Goal: Information Seeking & Learning: Check status

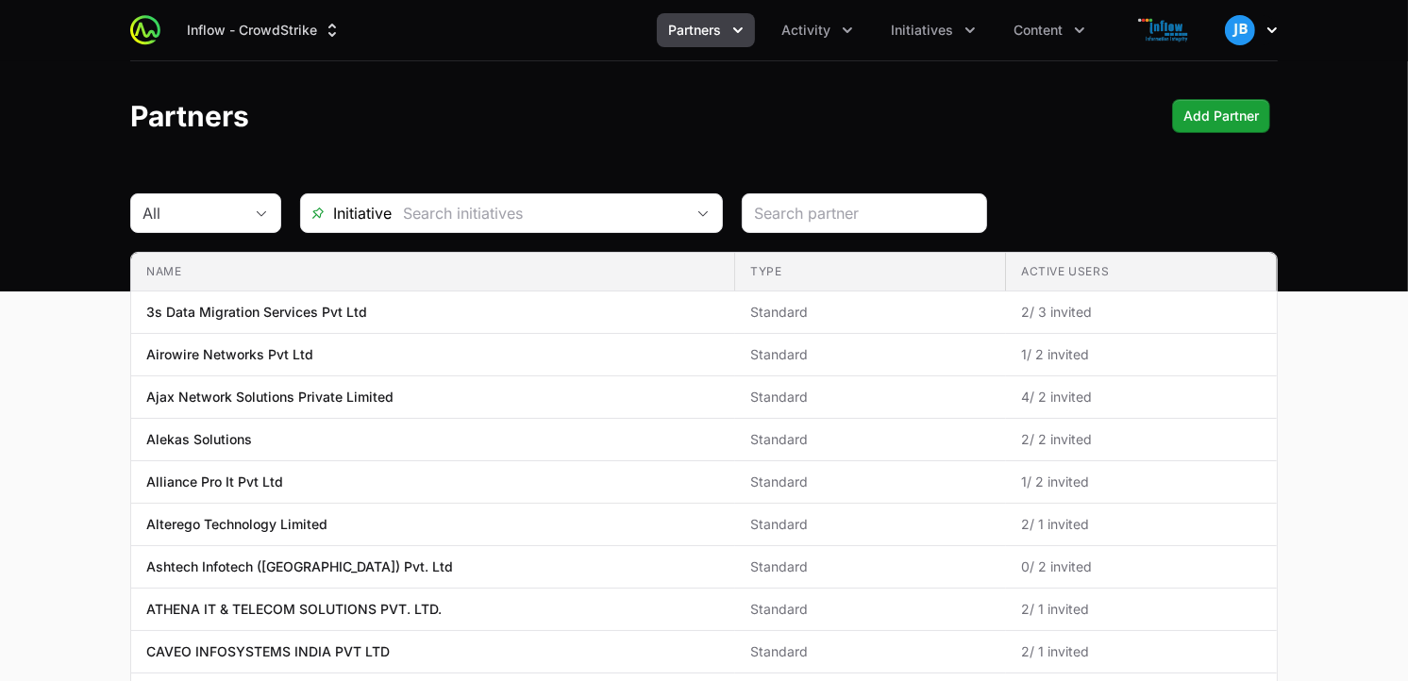
click at [1245, 32] on img "button" at bounding box center [1240, 30] width 30 height 30
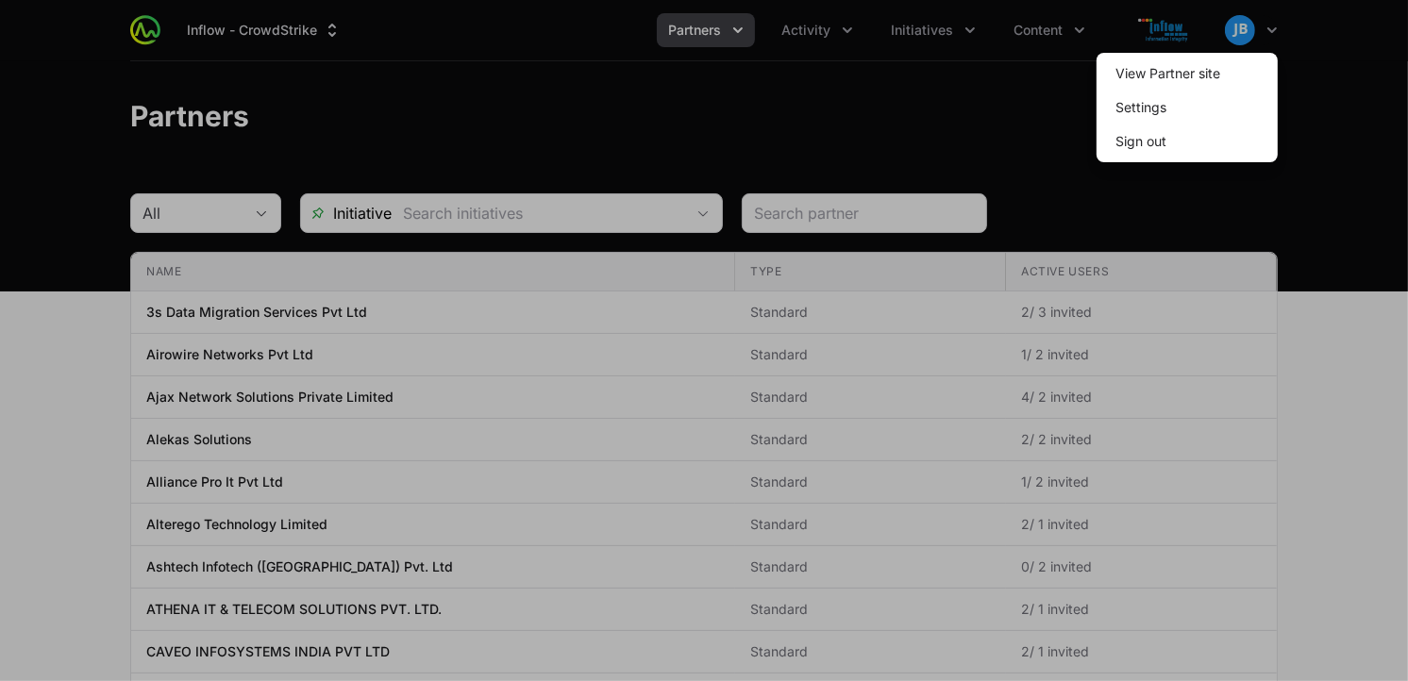
click at [1039, 134] on div at bounding box center [704, 340] width 1408 height 681
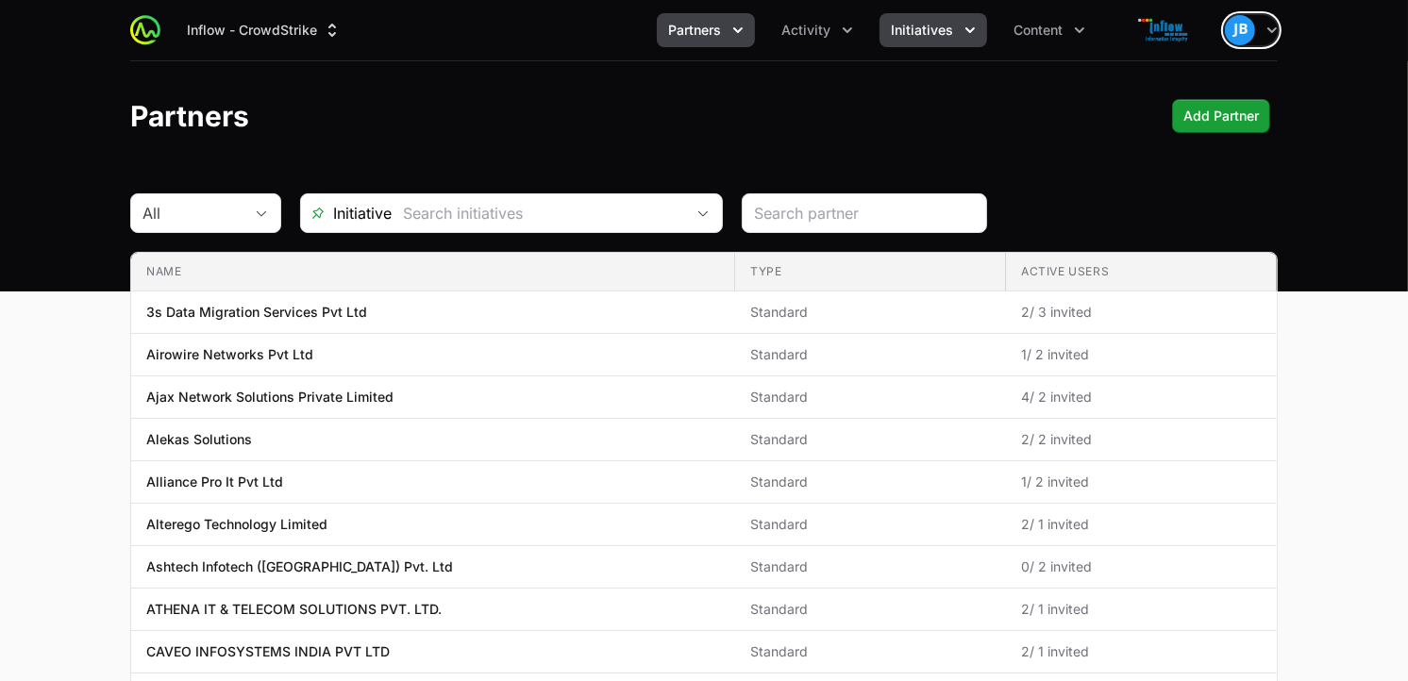
click at [945, 26] on span "Initiatives" at bounding box center [922, 30] width 62 height 19
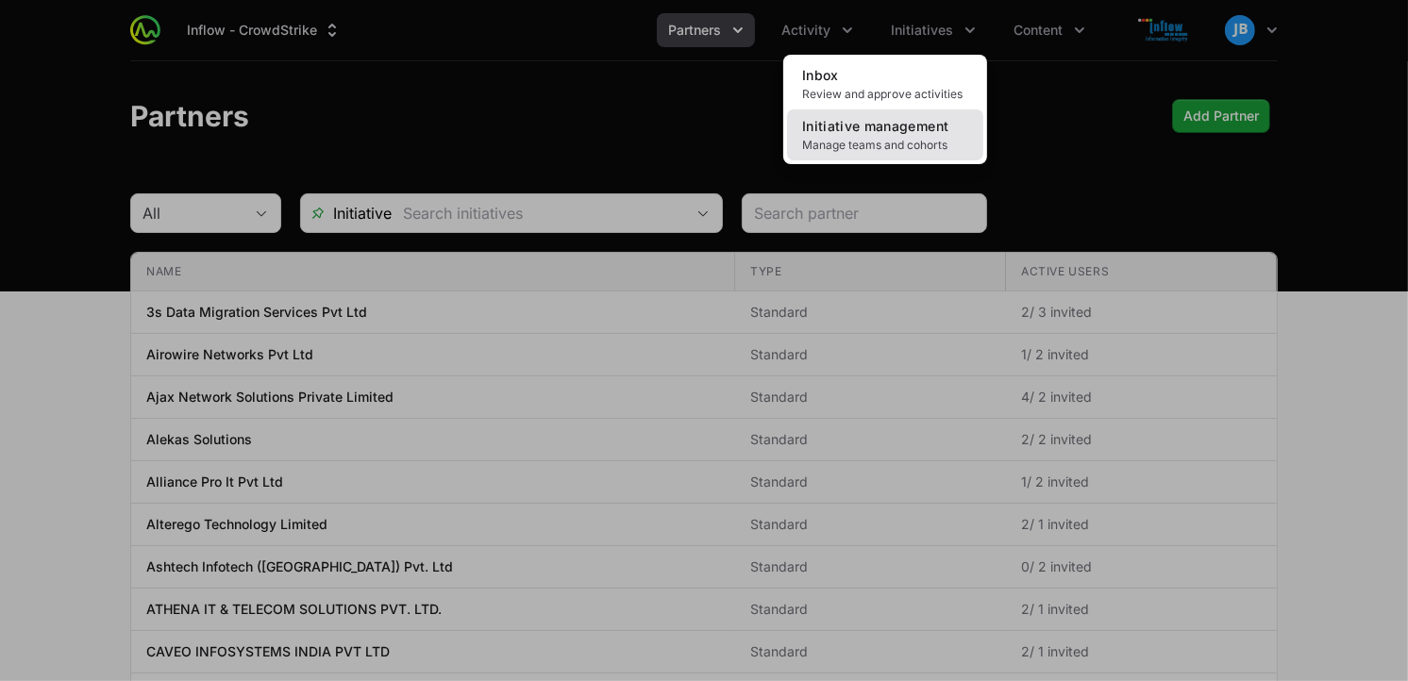
click at [875, 127] on span "Initiative management" at bounding box center [875, 126] width 146 height 16
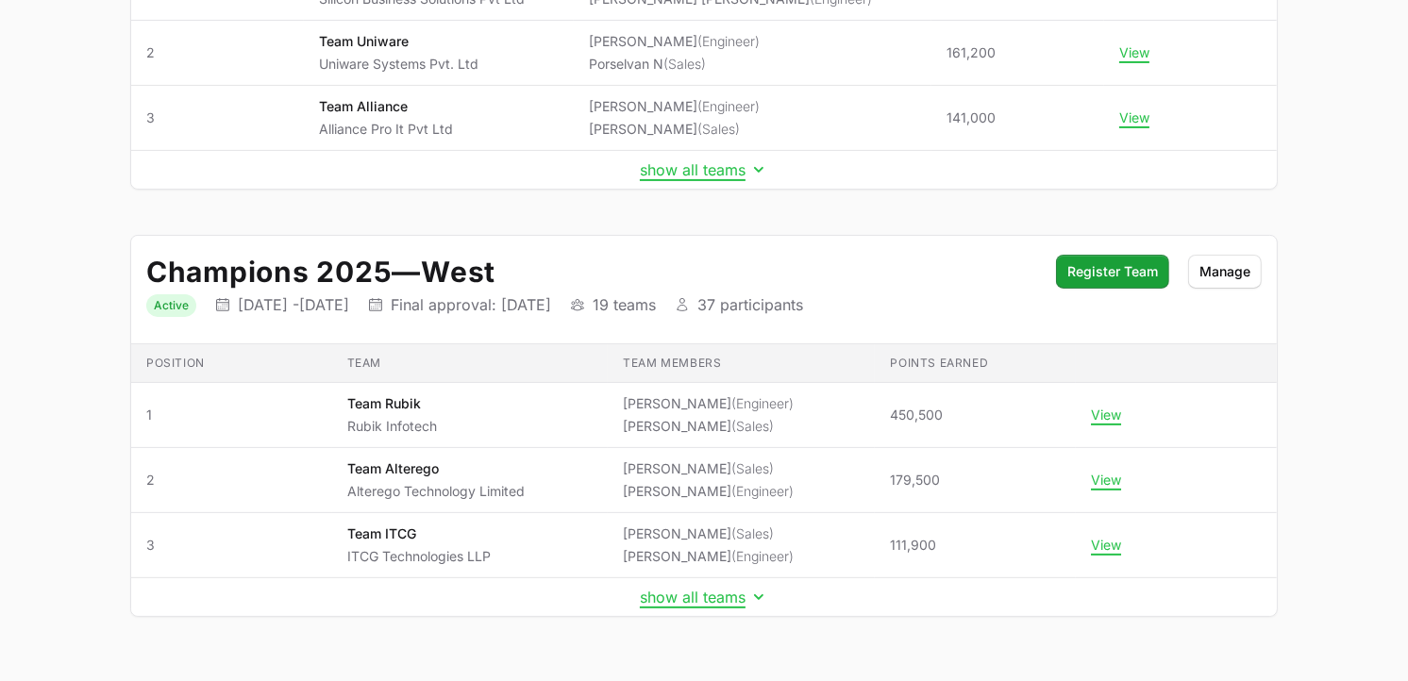
scroll to position [455, 0]
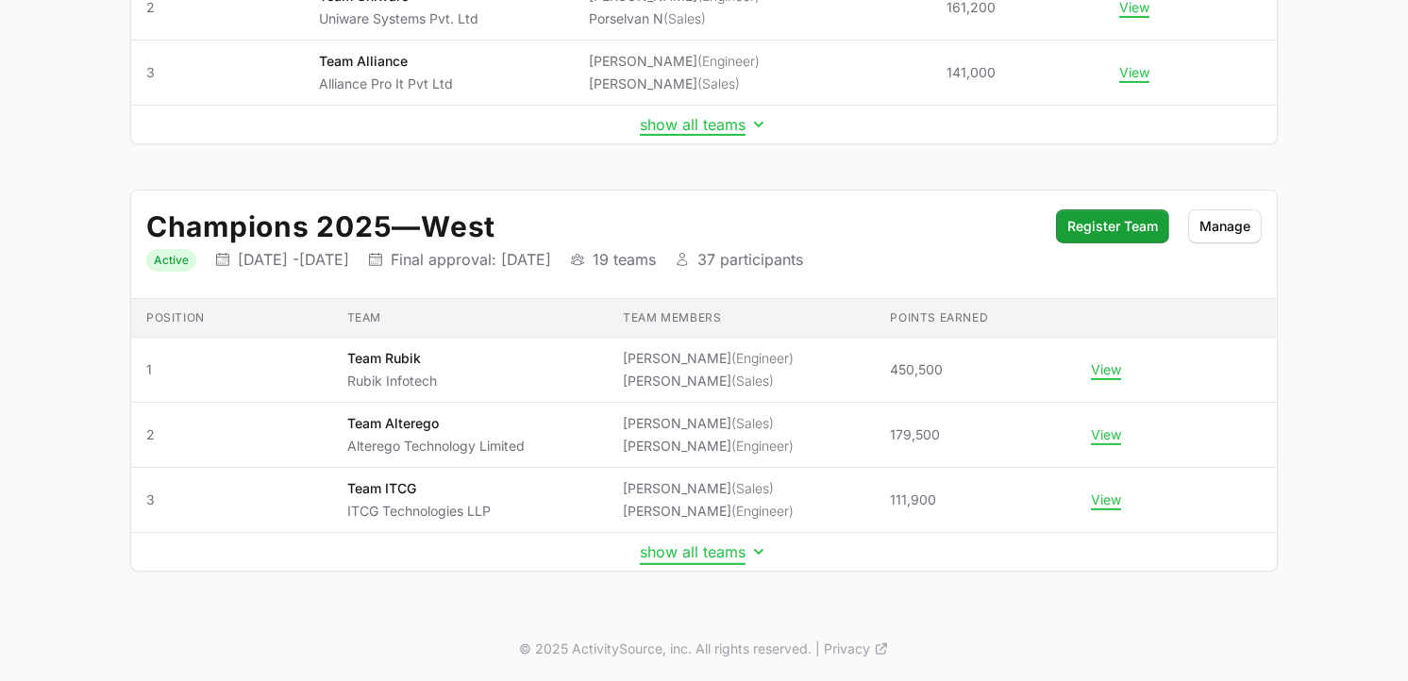
click at [724, 552] on button "show all teams" at bounding box center [704, 552] width 128 height 19
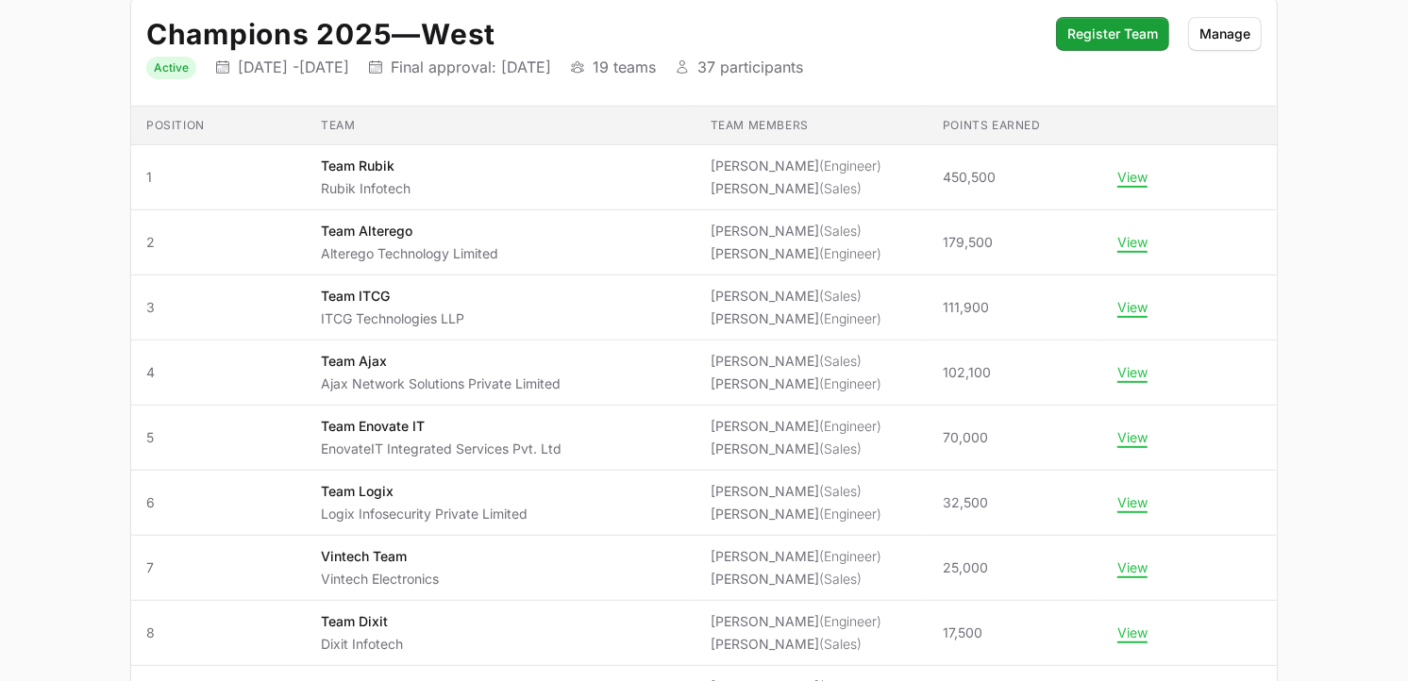
scroll to position [639, 0]
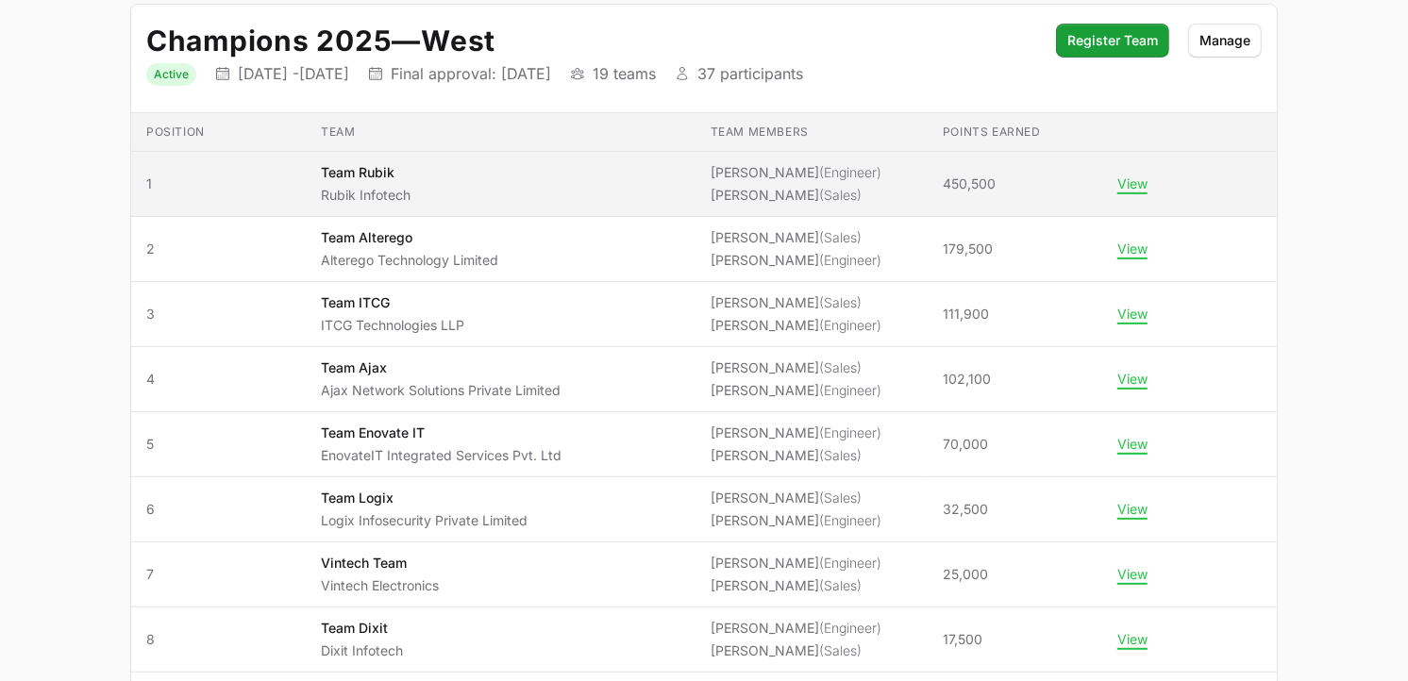
click at [973, 187] on span "450,500" at bounding box center [969, 184] width 53 height 19
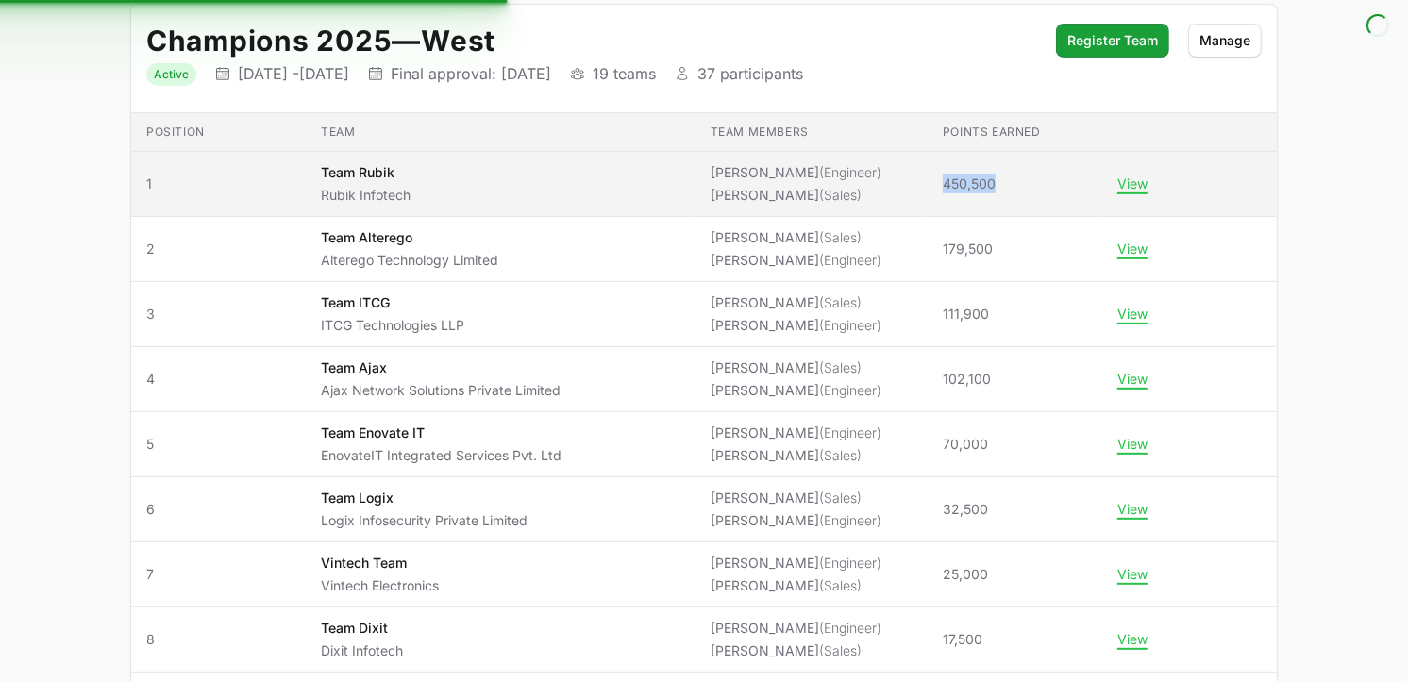
drag, startPoint x: 982, startPoint y: 184, endPoint x: 927, endPoint y: 186, distance: 54.8
click at [943, 186] on span "450,500" at bounding box center [1015, 184] width 144 height 19
copy span "450,500"
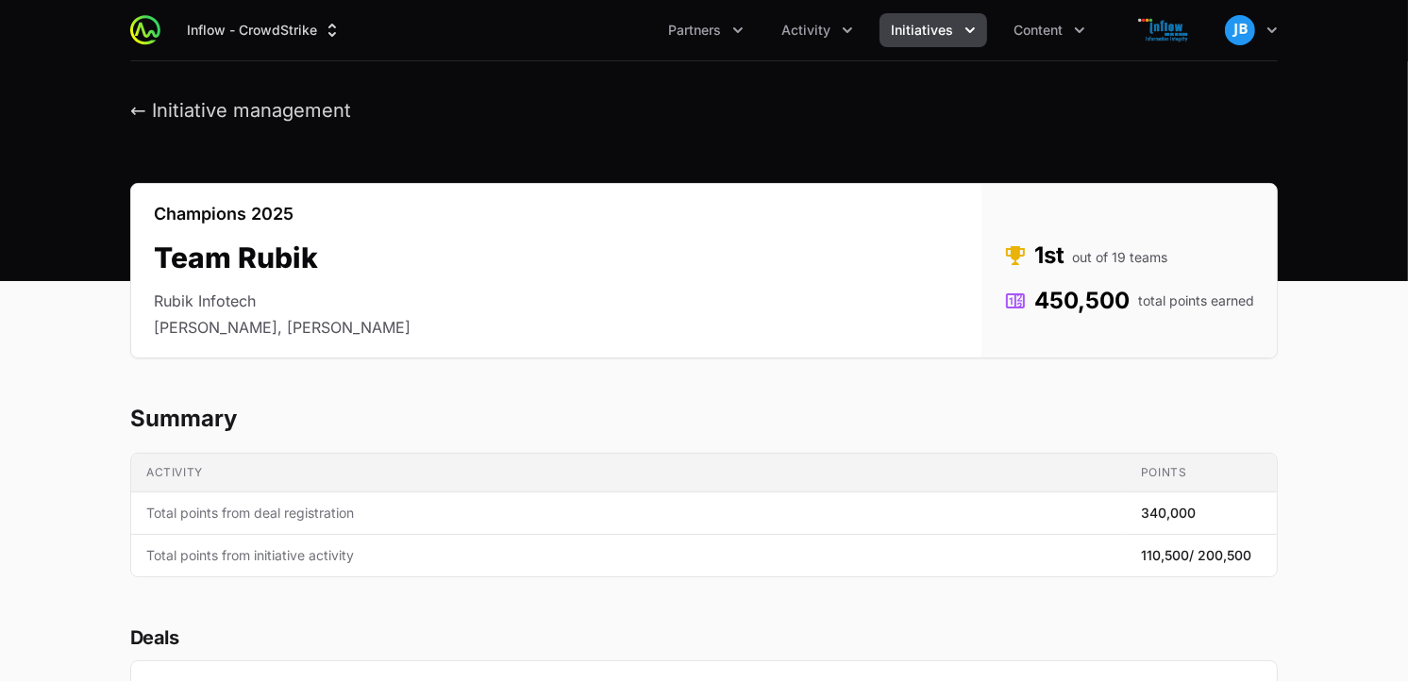
click at [923, 38] on span "Initiatives" at bounding box center [922, 30] width 62 height 19
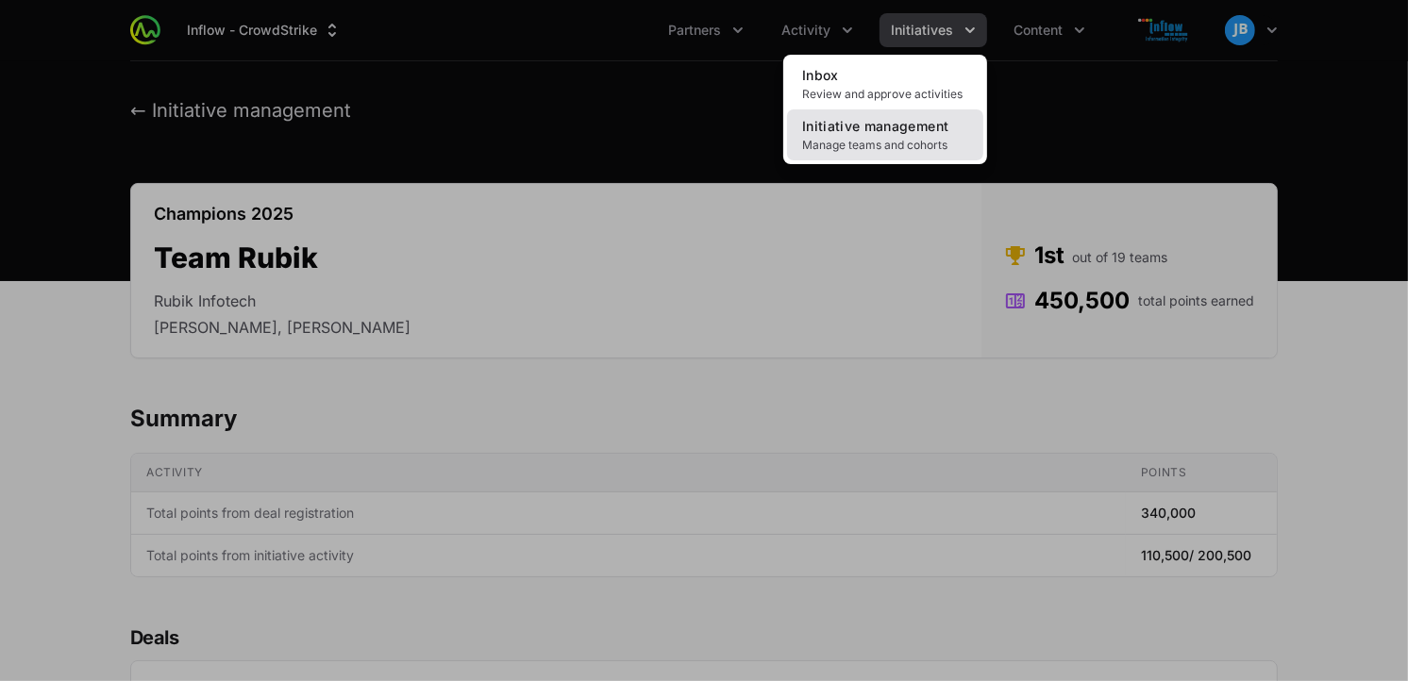
click at [869, 135] on link "Initiative management Manage teams and cohorts" at bounding box center [885, 134] width 196 height 51
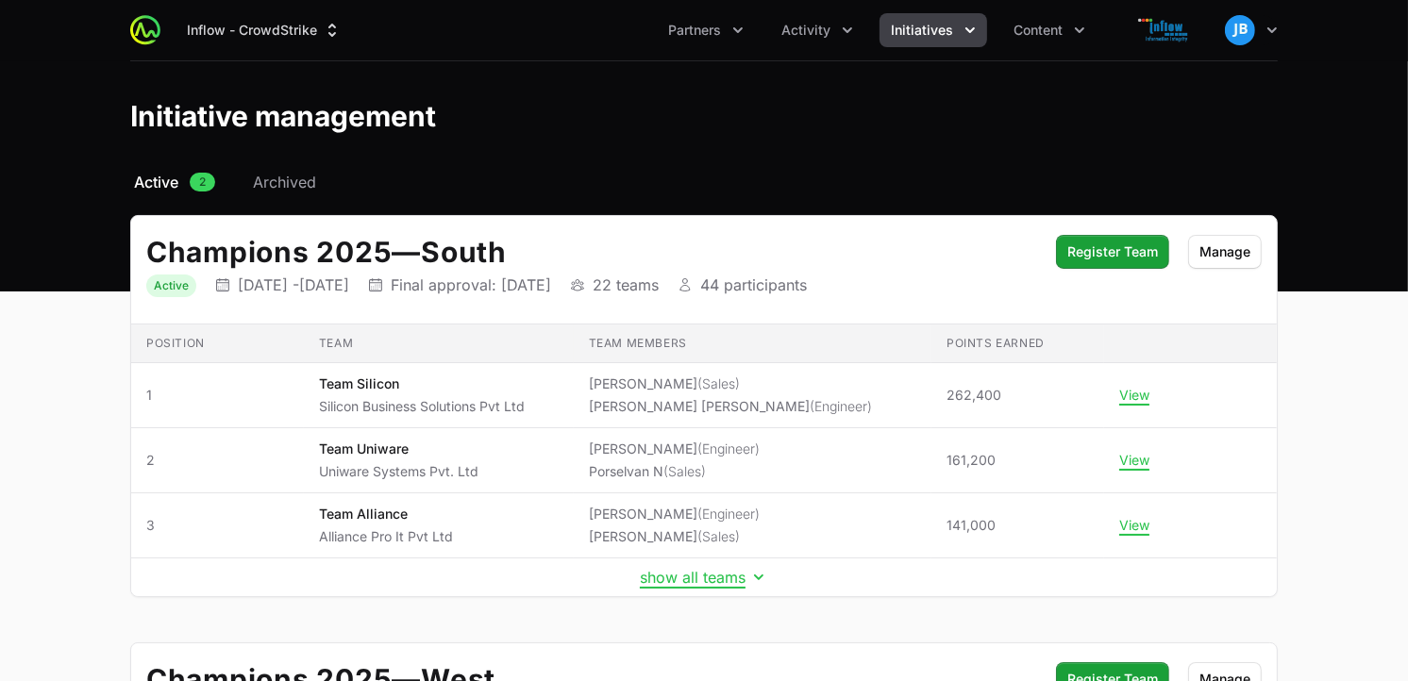
scroll to position [455, 0]
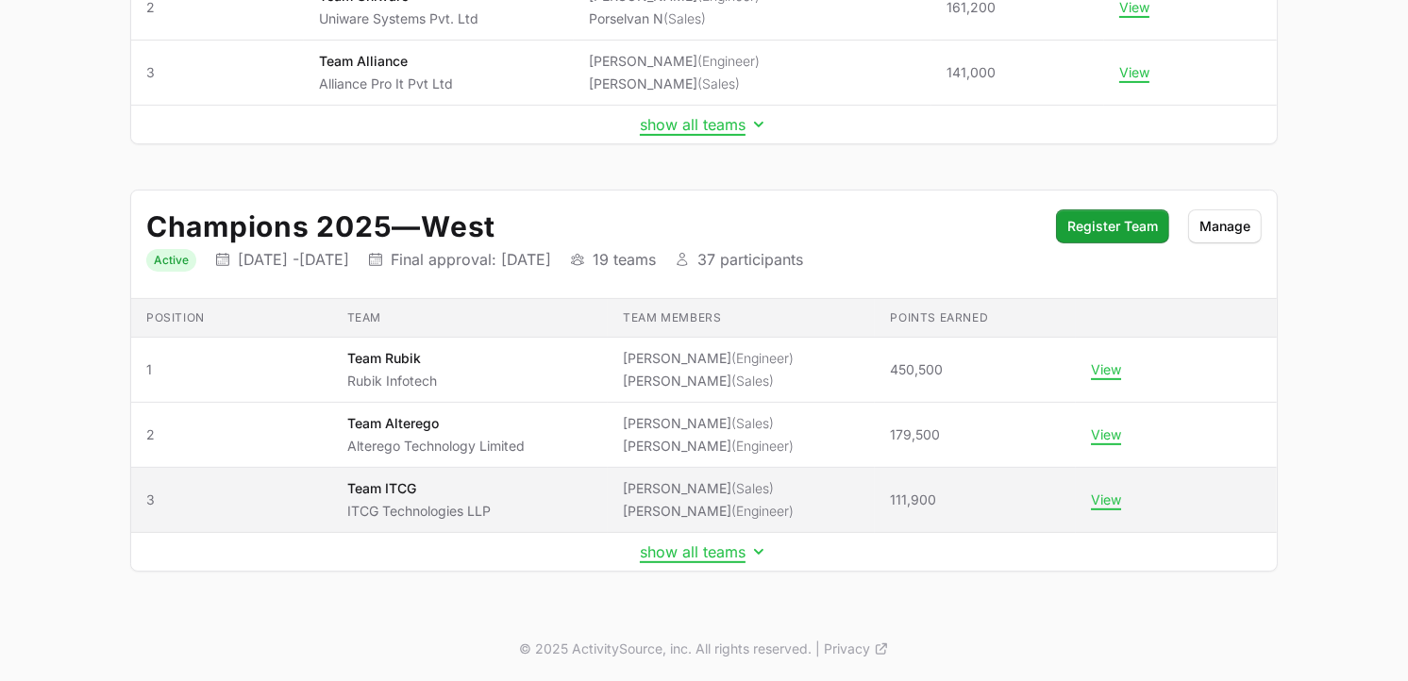
click at [1123, 498] on span "View" at bounding box center [1176, 500] width 171 height 17
click at [1099, 501] on button "View" at bounding box center [1106, 500] width 30 height 17
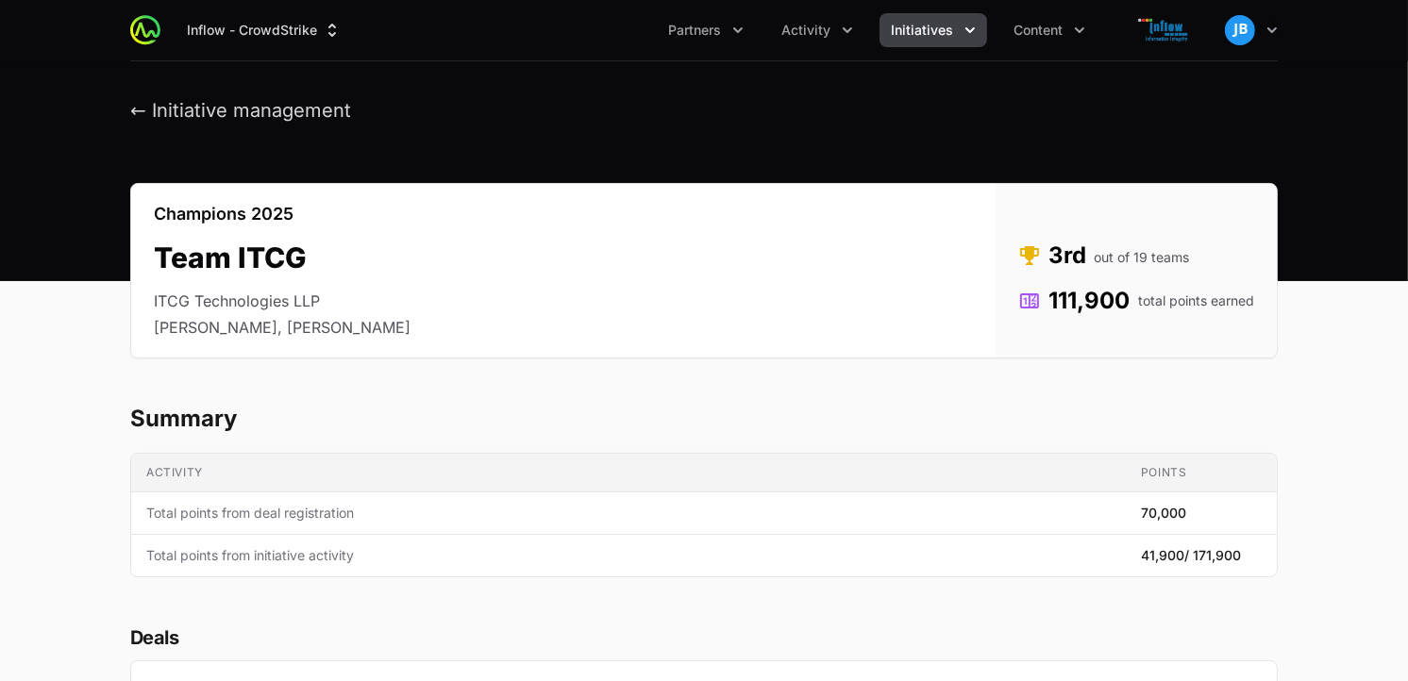
click at [963, 40] on button "Initiatives" at bounding box center [933, 30] width 108 height 34
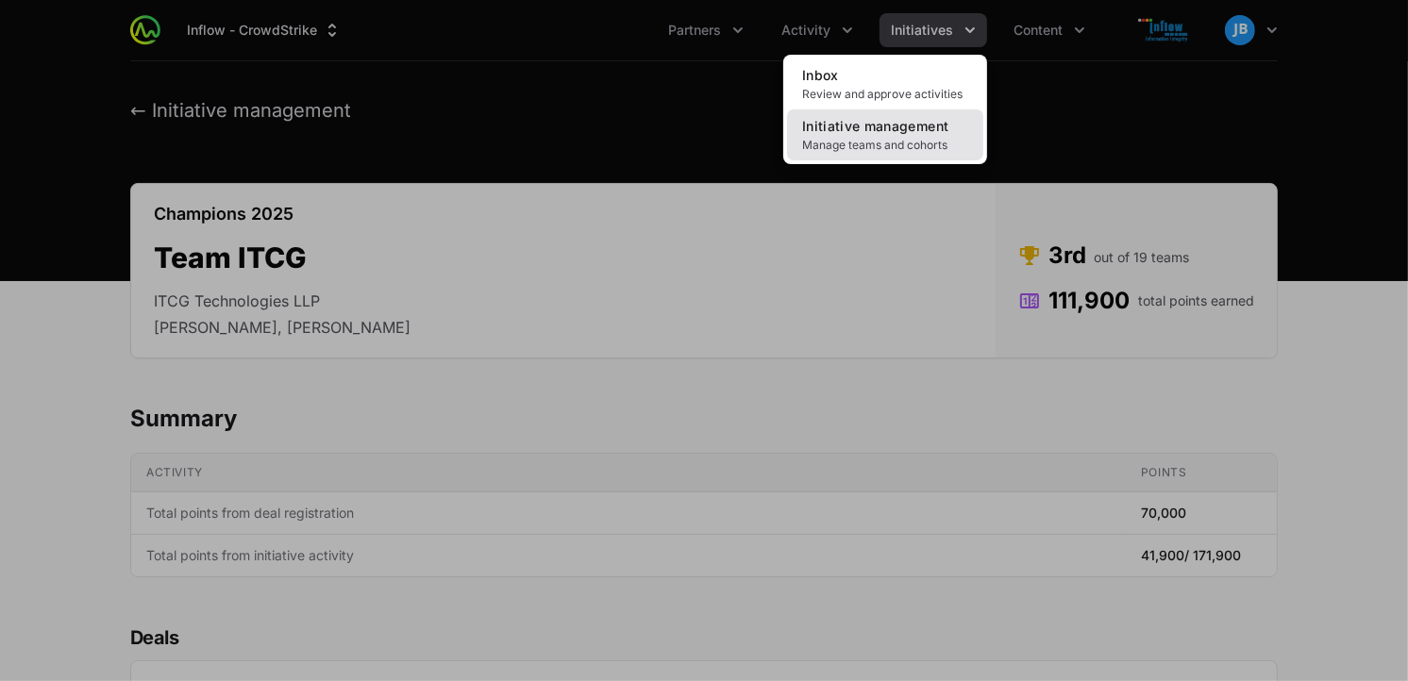
click at [892, 127] on span "Initiative management" at bounding box center [875, 126] width 146 height 16
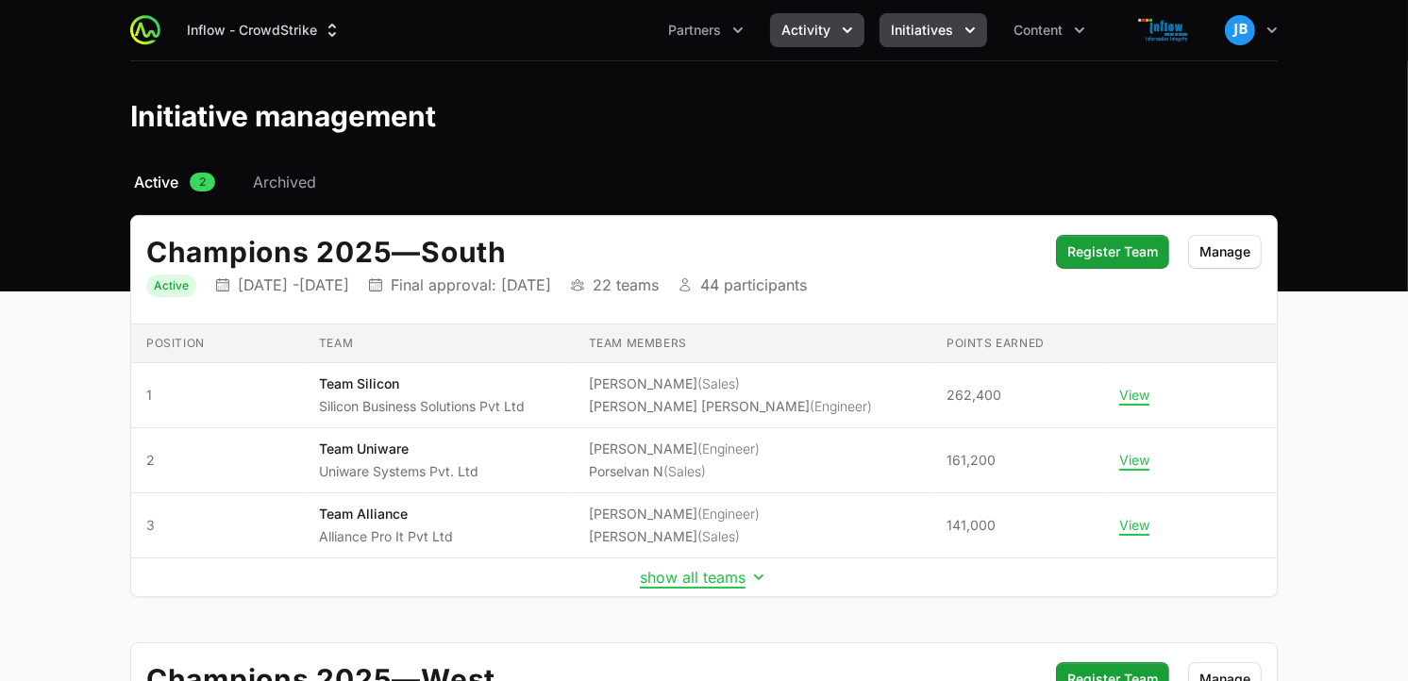
click at [809, 23] on span "Activity" at bounding box center [805, 30] width 49 height 19
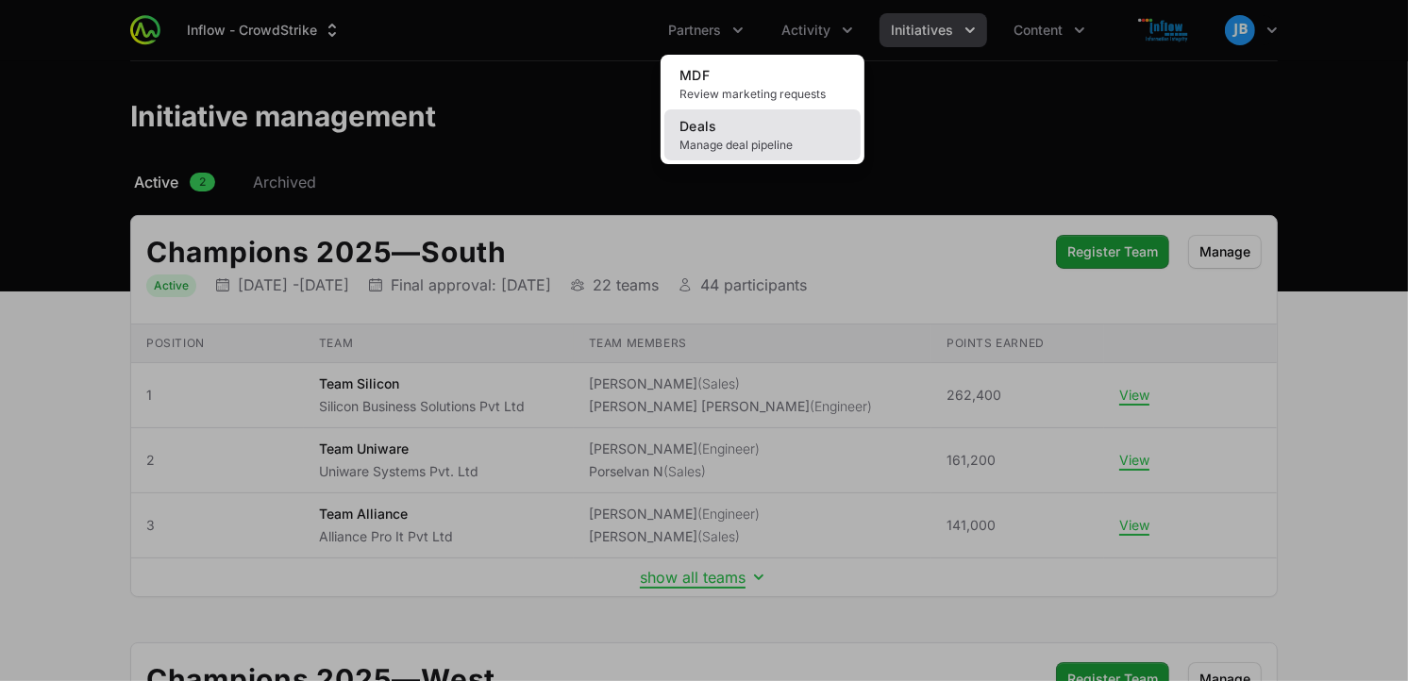
click at [751, 115] on link "Deals Manage deal pipeline" at bounding box center [762, 134] width 196 height 51
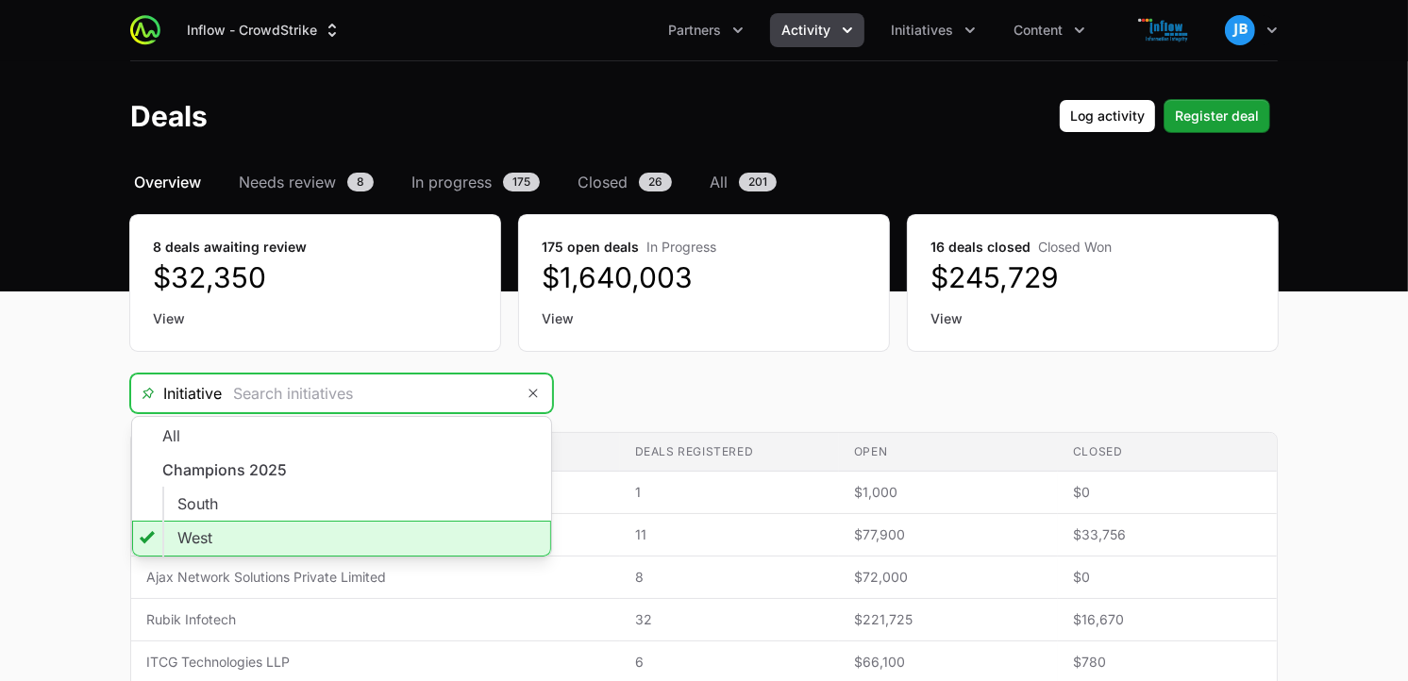
click at [359, 398] on input "Deals Filters" at bounding box center [368, 394] width 292 height 38
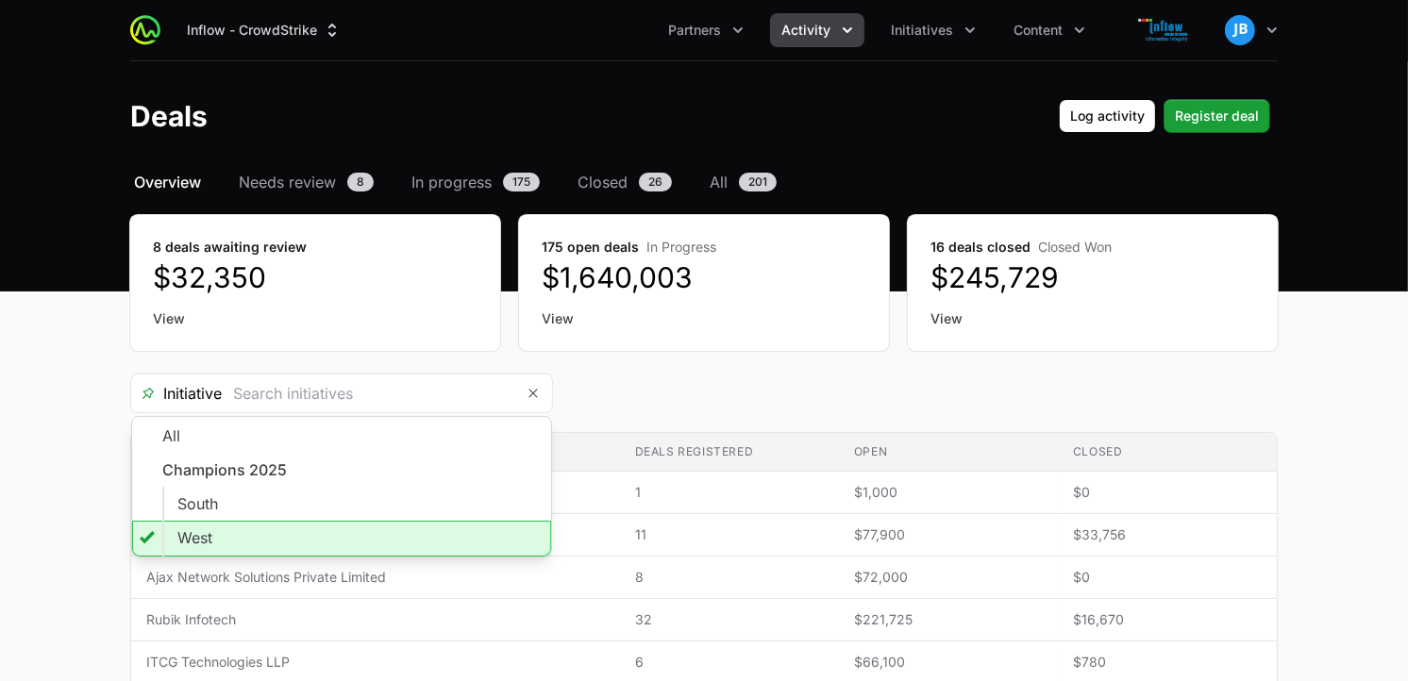
type input "West"
click at [684, 382] on div "Initiative West All Champions [STREET_ADDRESS]" at bounding box center [703, 394] width 1147 height 40
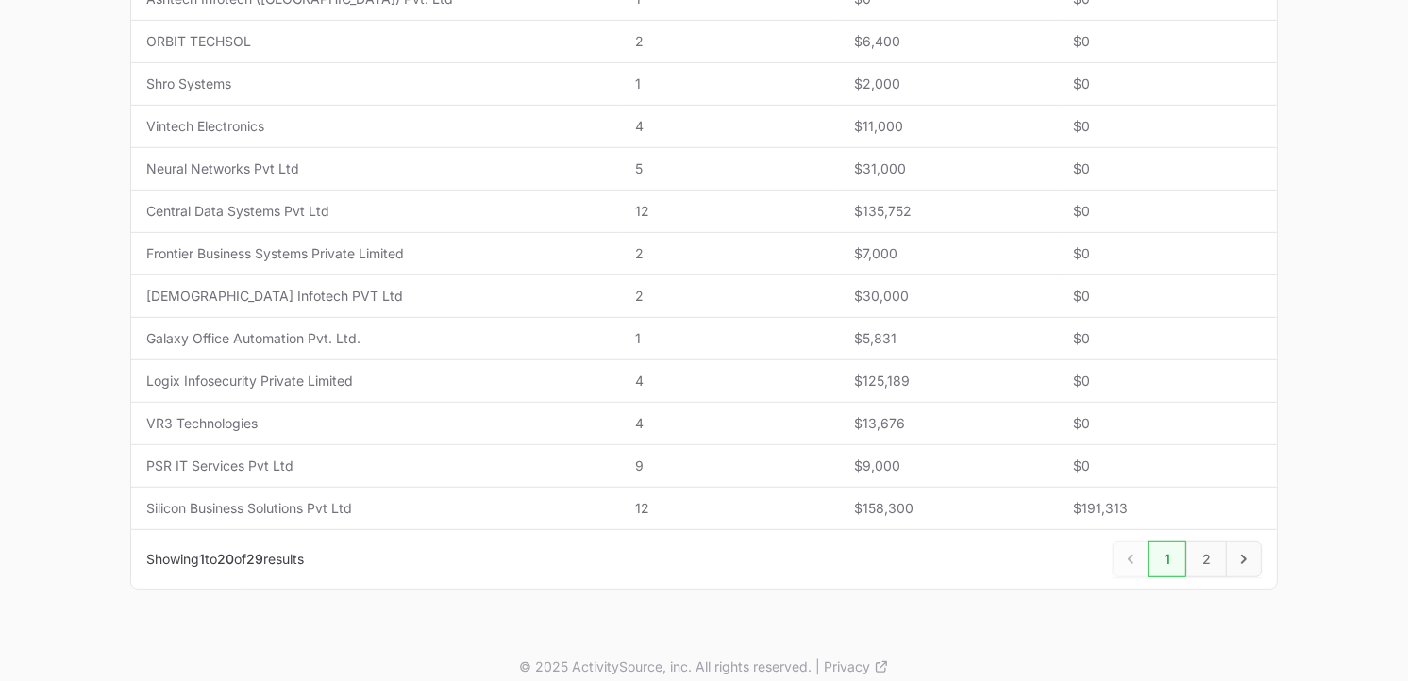
scroll to position [804, 0]
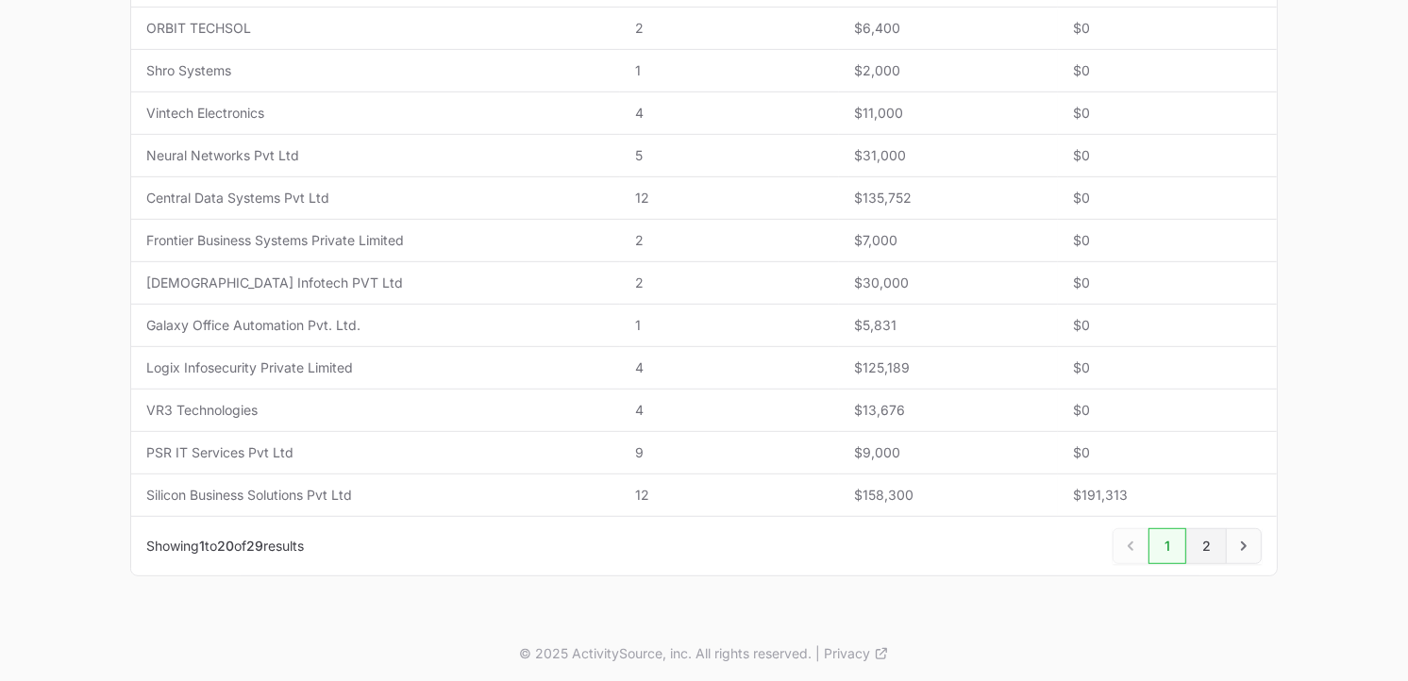
click at [1212, 550] on link "2" at bounding box center [1206, 546] width 41 height 36
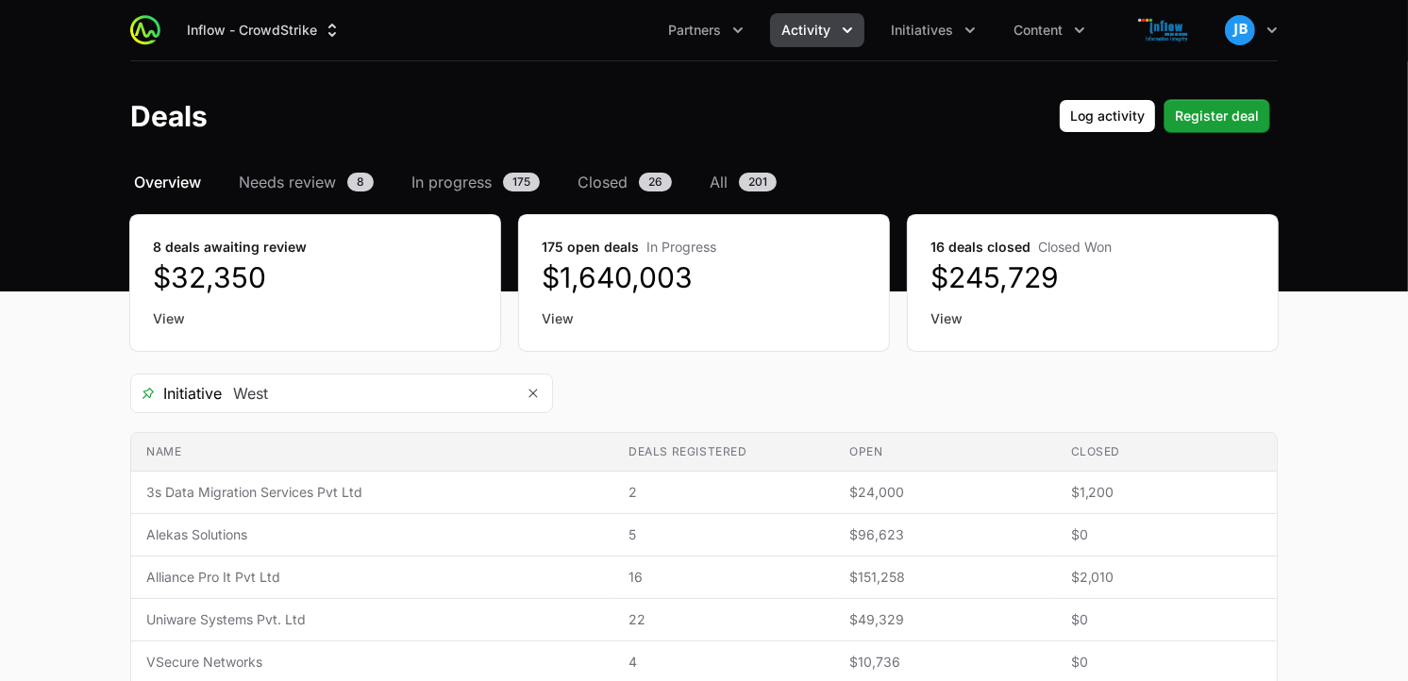
click at [1406, 187] on main "Select a tab Overview Needs review In progress Closed All Overview Needs review…" at bounding box center [704, 565] width 1408 height 788
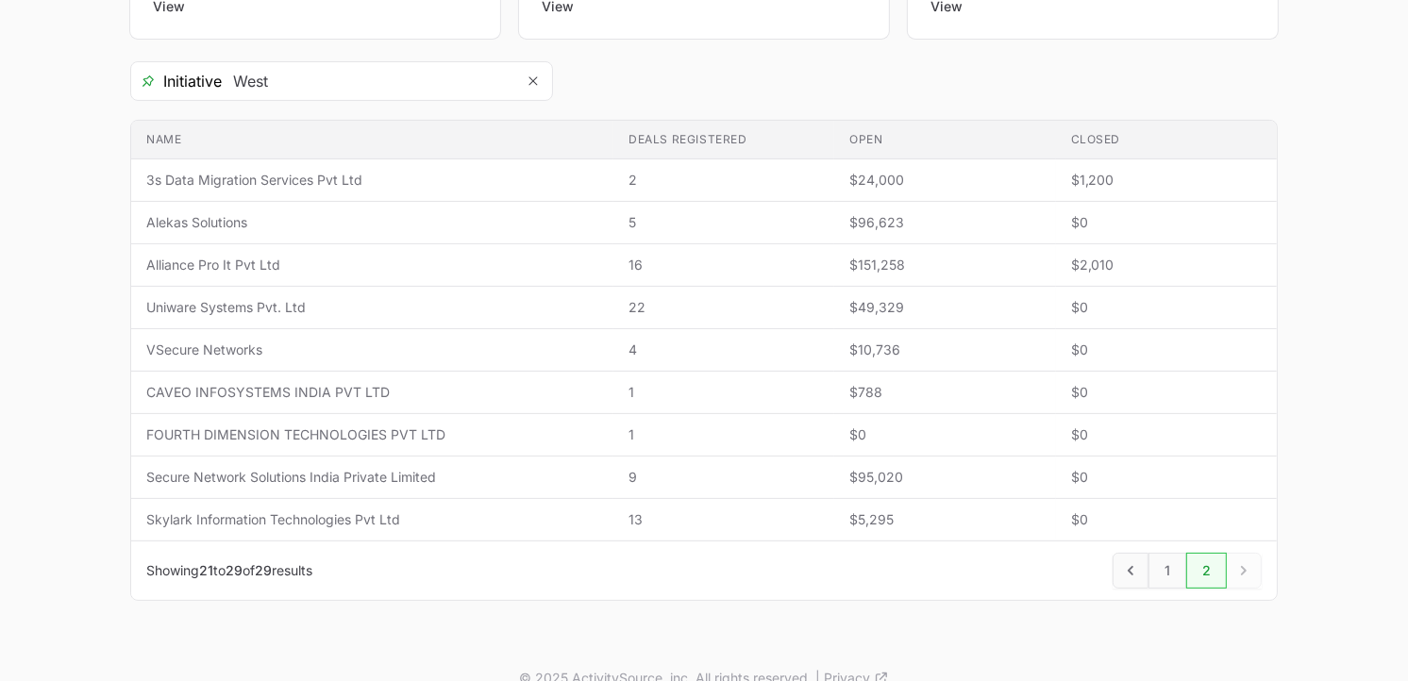
scroll to position [342, 0]
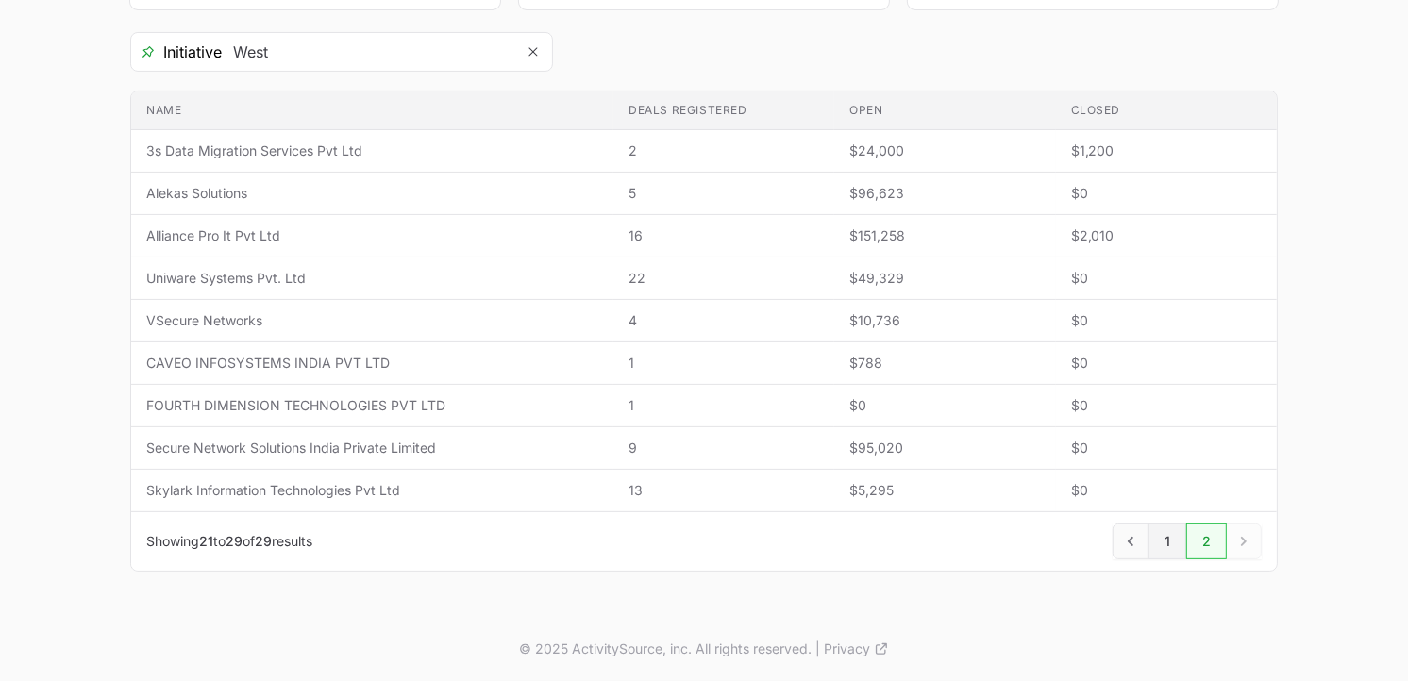
click at [1156, 543] on link "1" at bounding box center [1167, 542] width 38 height 36
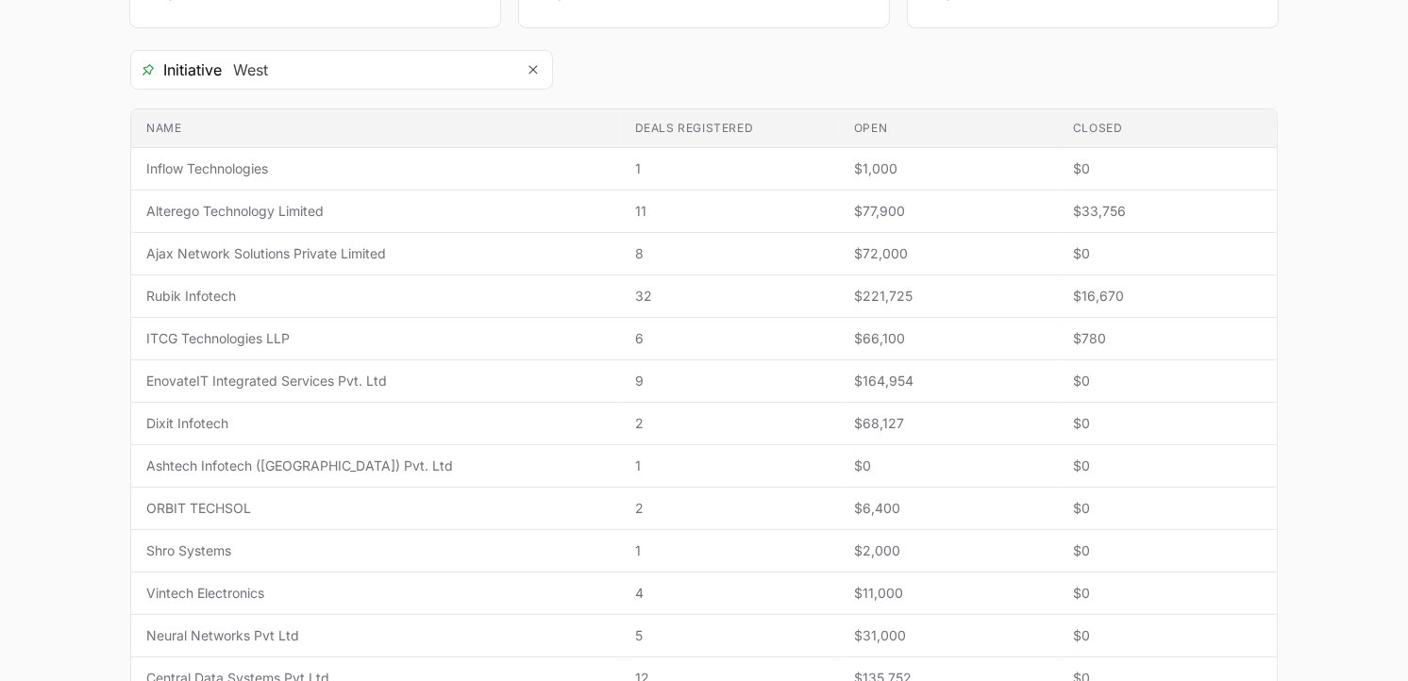
scroll to position [328, 0]
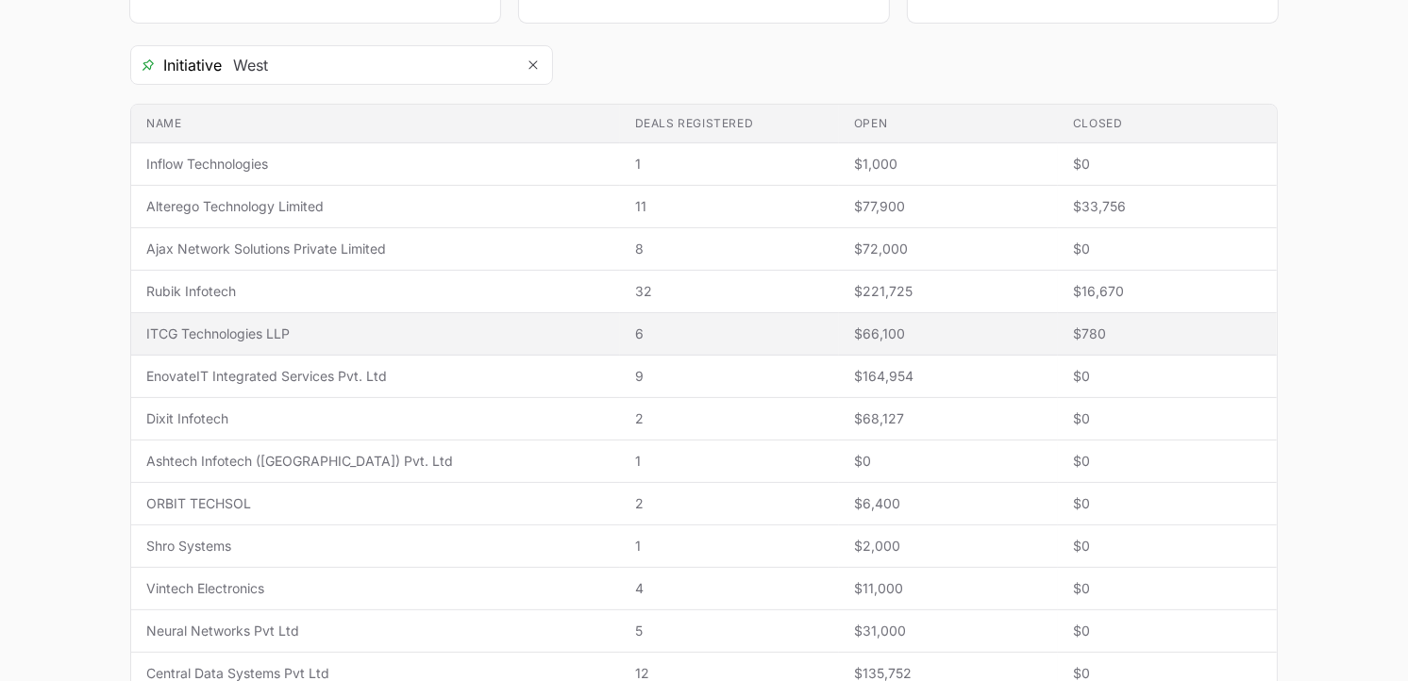
click at [325, 326] on span "ITCG Technologies LLP" at bounding box center [375, 334] width 459 height 19
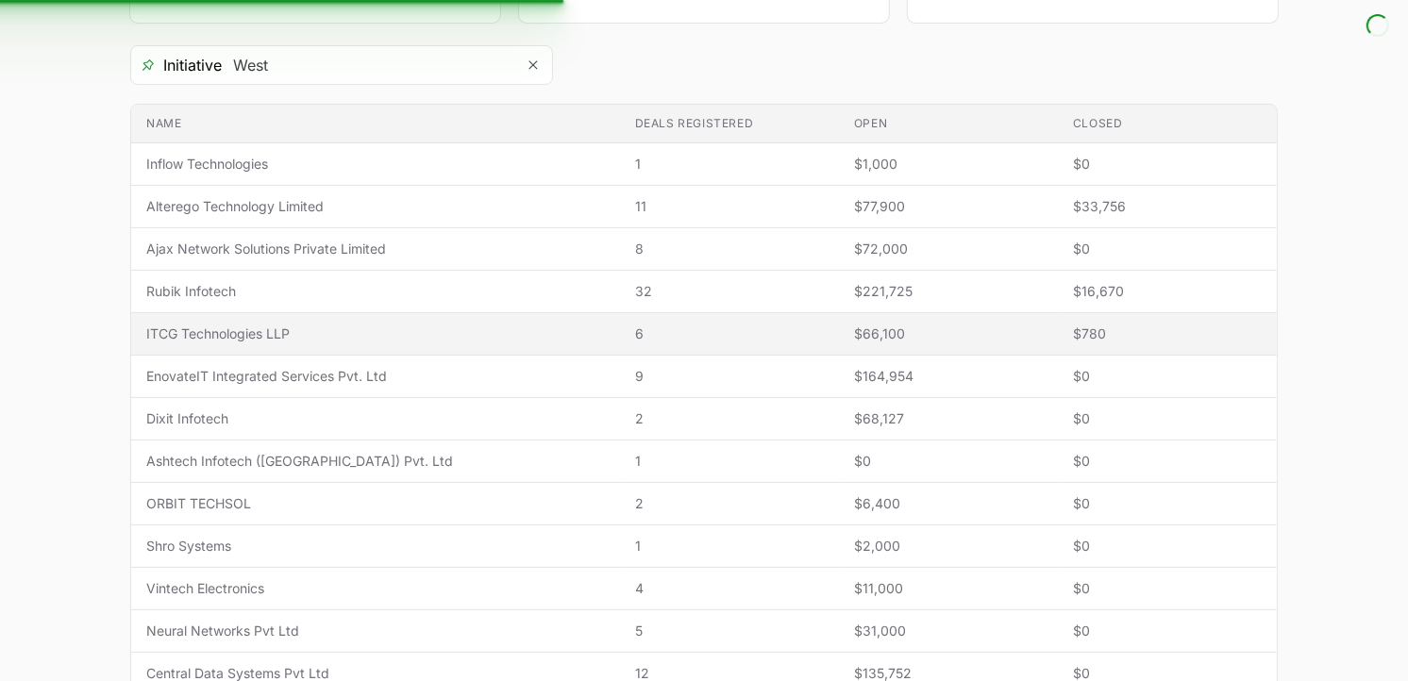
click at [325, 326] on span "ITCG Technologies LLP" at bounding box center [375, 334] width 459 height 19
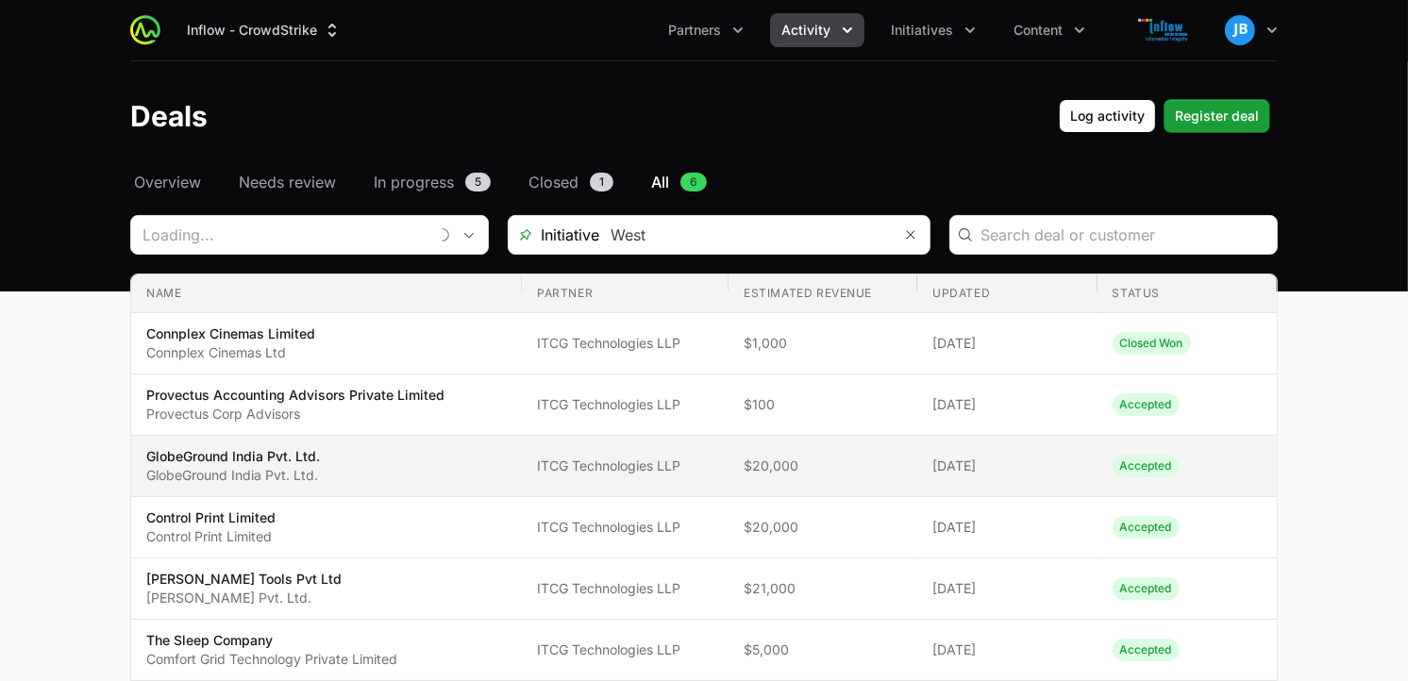
type input "ITCG Technologies LLP"
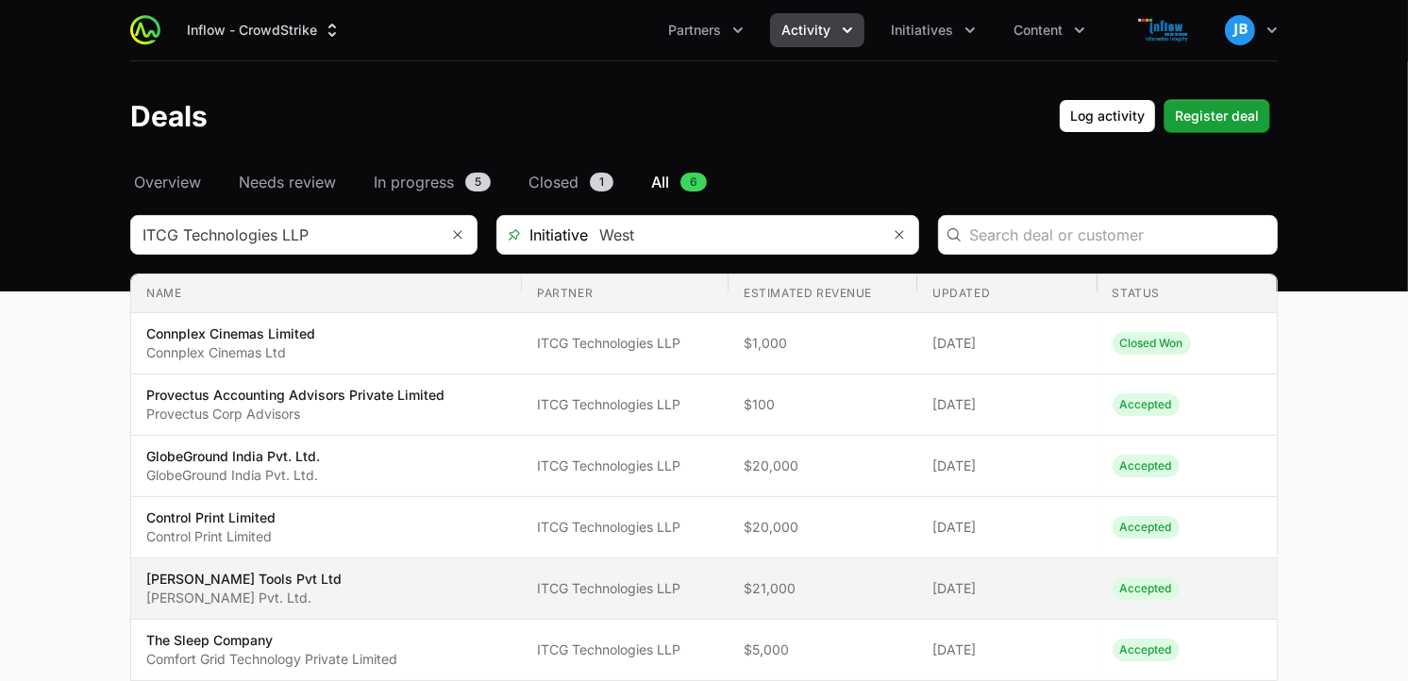
click at [633, 579] on span "ITCG Technologies LLP" at bounding box center [625, 588] width 176 height 19
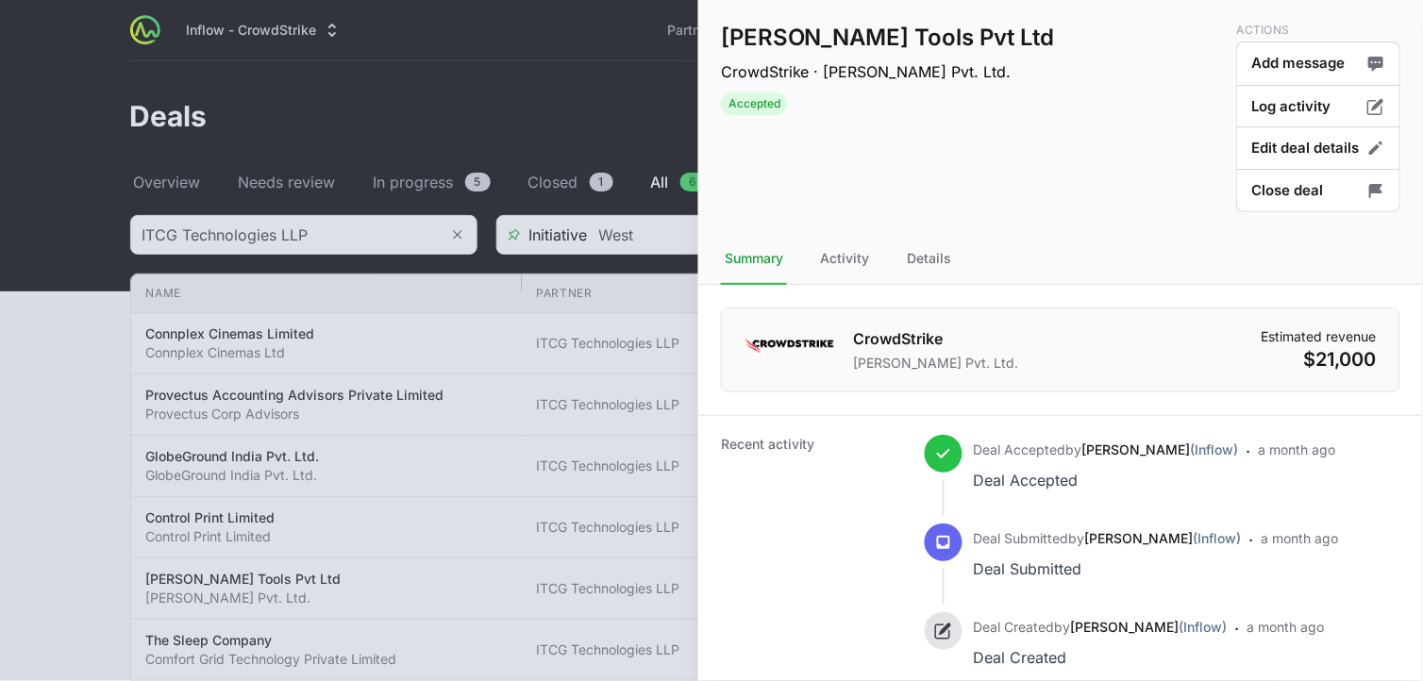
click at [585, 63] on div at bounding box center [711, 340] width 1423 height 681
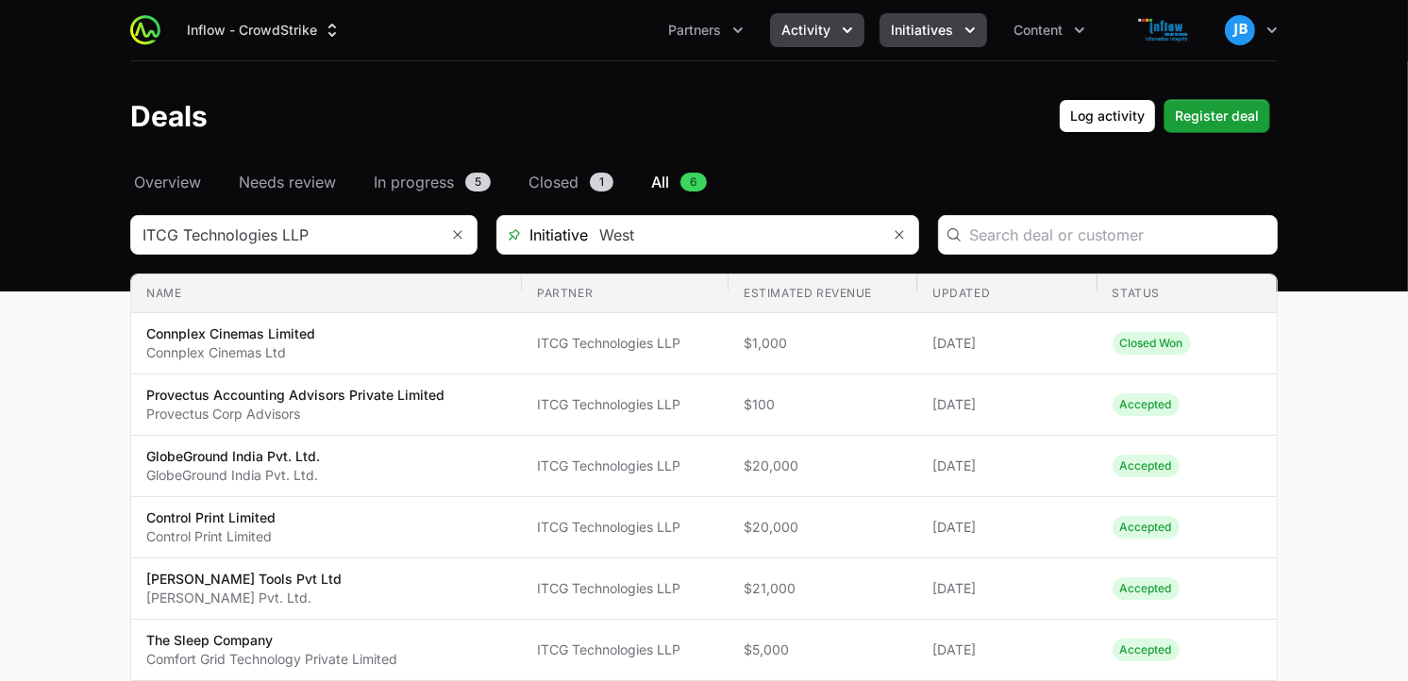
click at [963, 17] on button "Initiatives" at bounding box center [933, 30] width 108 height 34
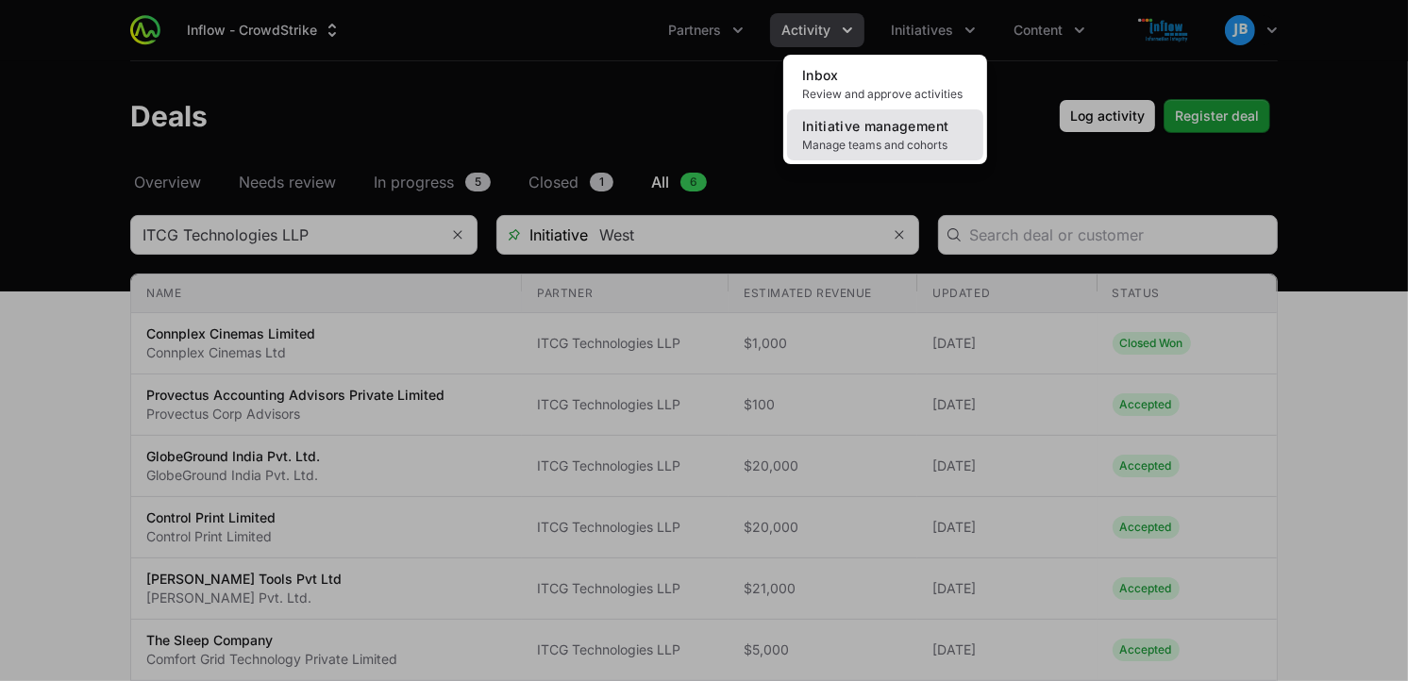
click at [904, 142] on span "Manage teams and cohorts" at bounding box center [885, 145] width 166 height 15
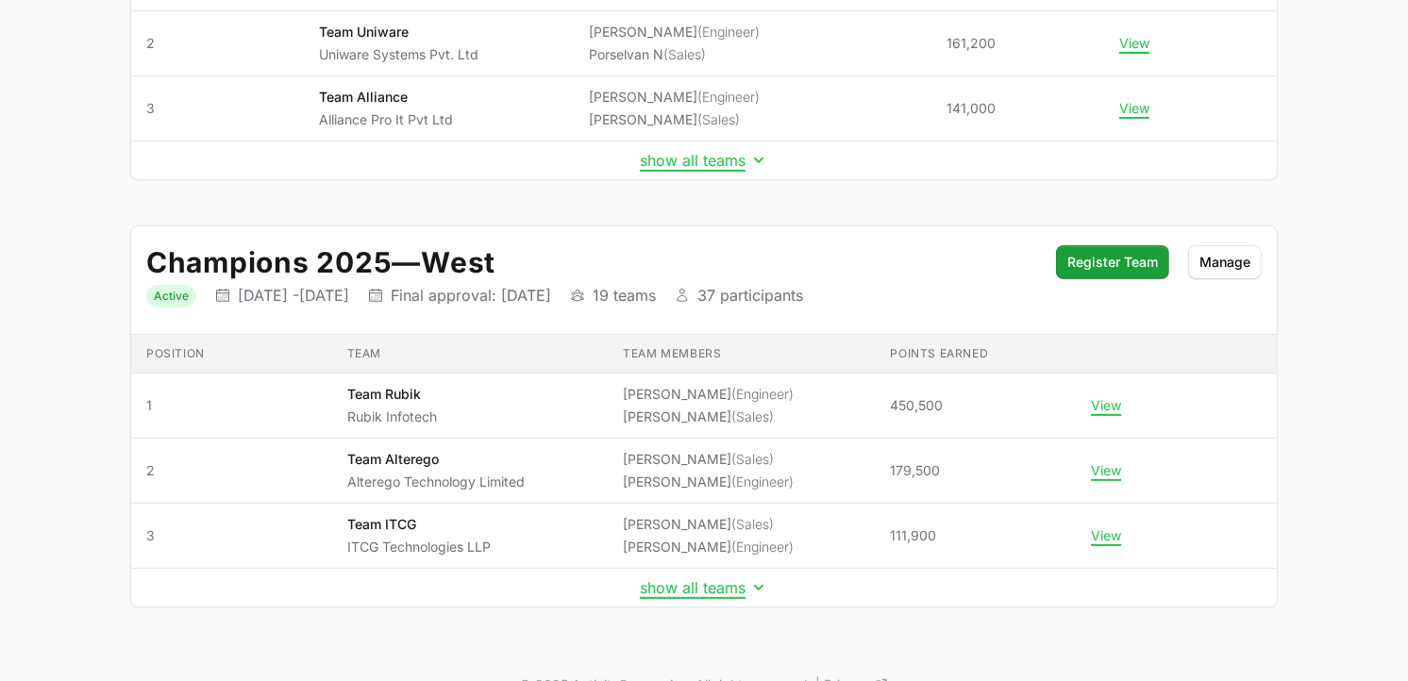
scroll to position [447, 0]
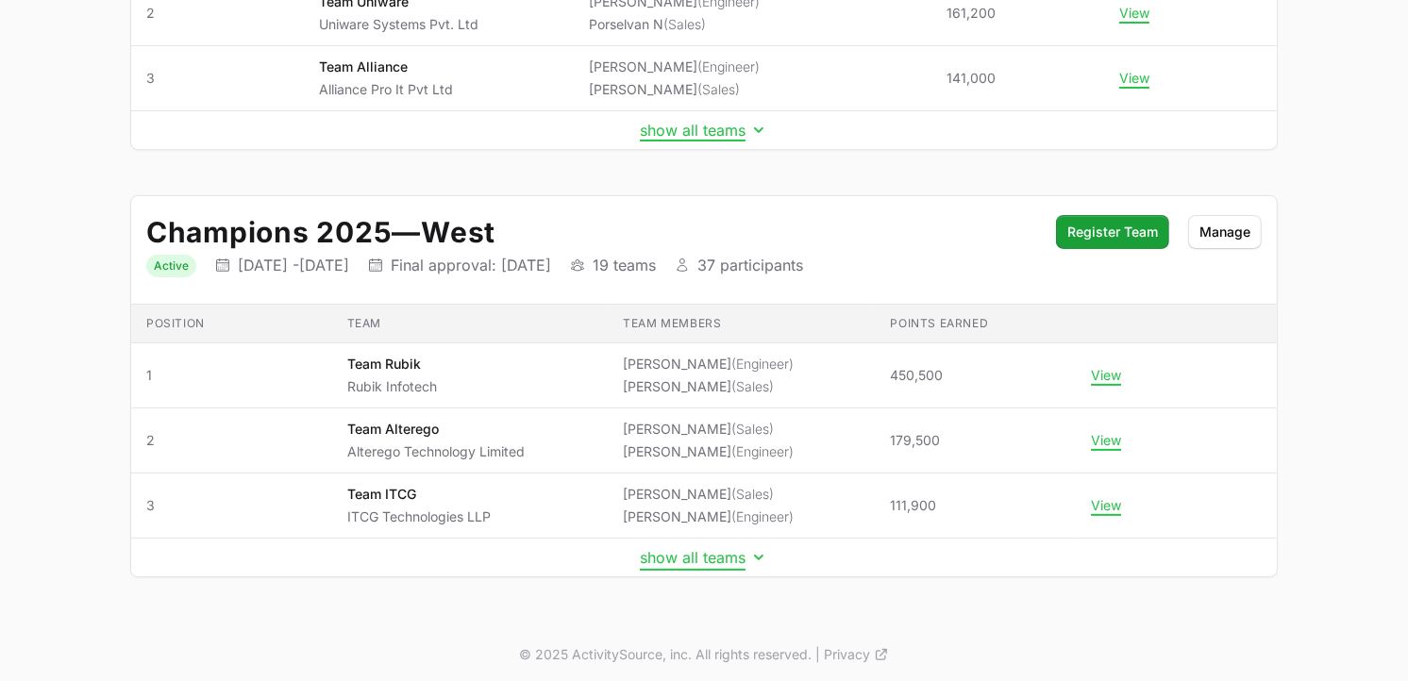
click at [687, 567] on button "show all teams" at bounding box center [704, 557] width 128 height 19
